Goal: Navigation & Orientation: Find specific page/section

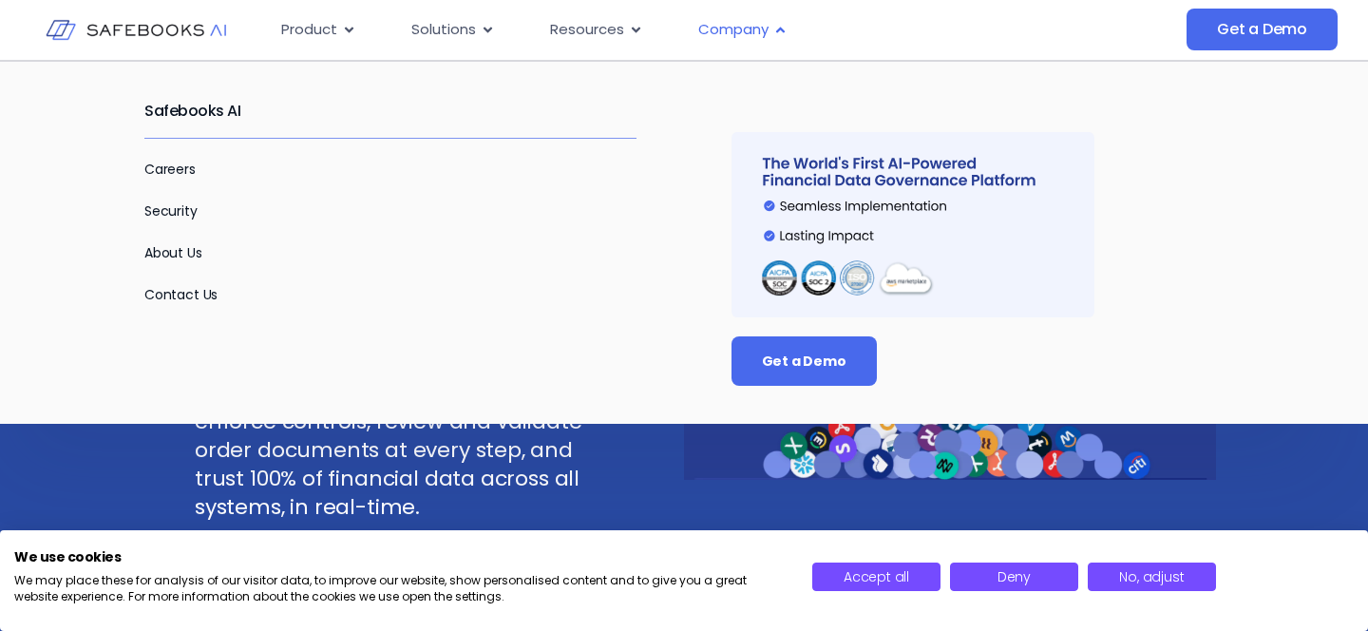
click at [780, 31] on icon "Menu" at bounding box center [780, 30] width 14 height 14
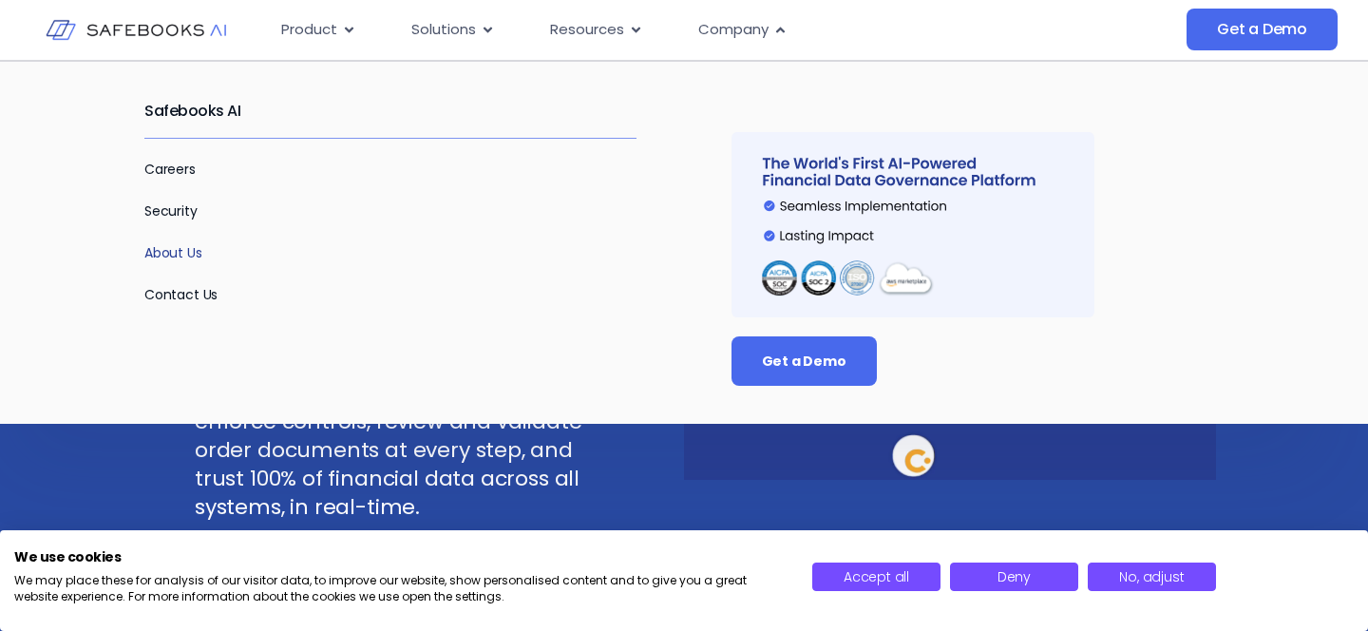
click at [195, 249] on link "About Us" at bounding box center [173, 252] width 58 height 19
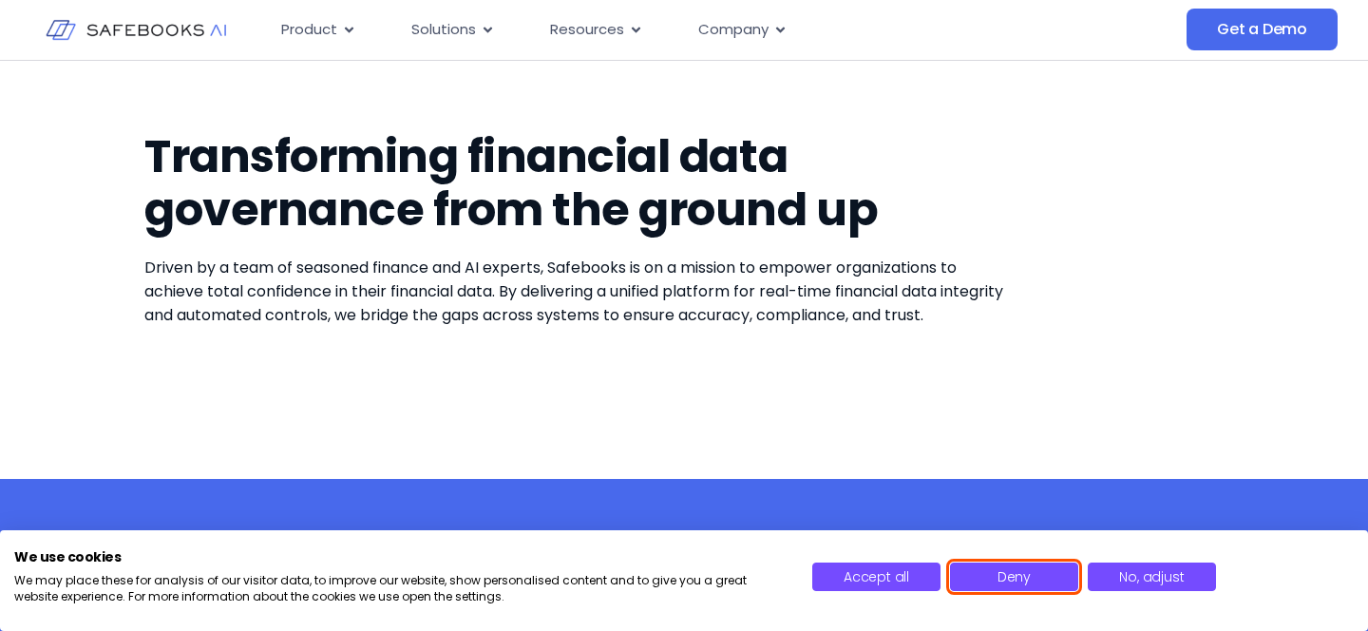
click at [1010, 582] on span "Deny" at bounding box center [1014, 576] width 33 height 19
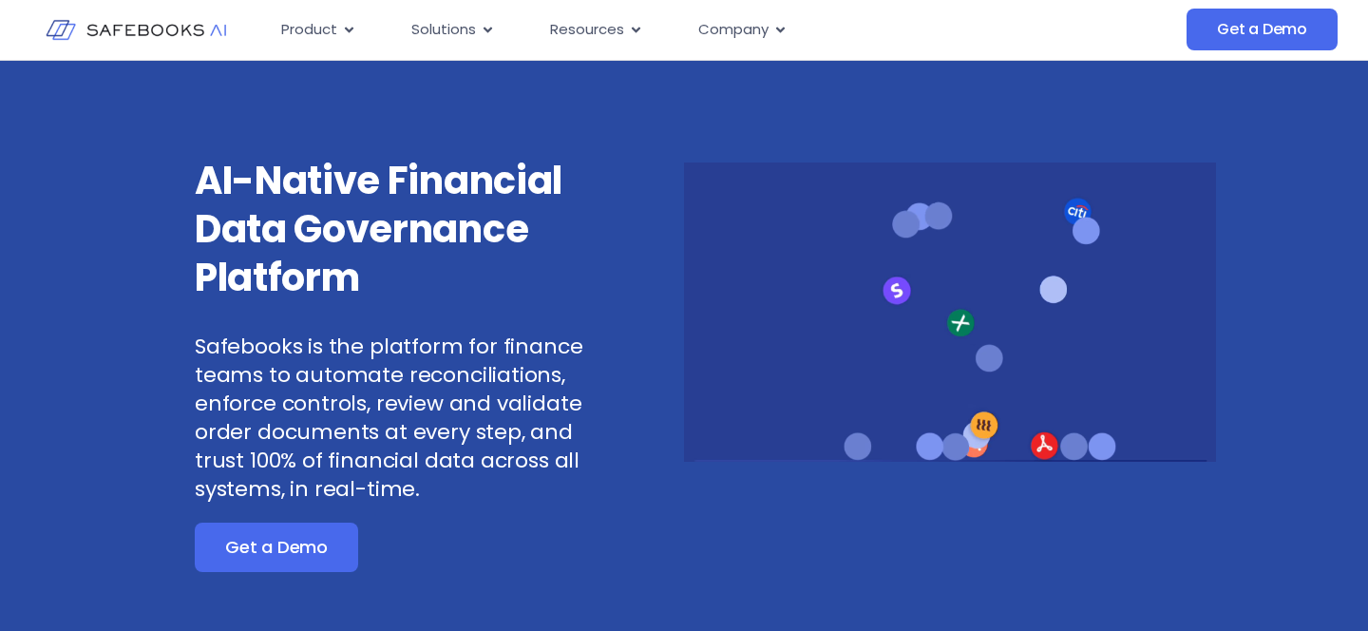
scroll to position [22, 0]
